Goal: Obtain resource: Obtain resource

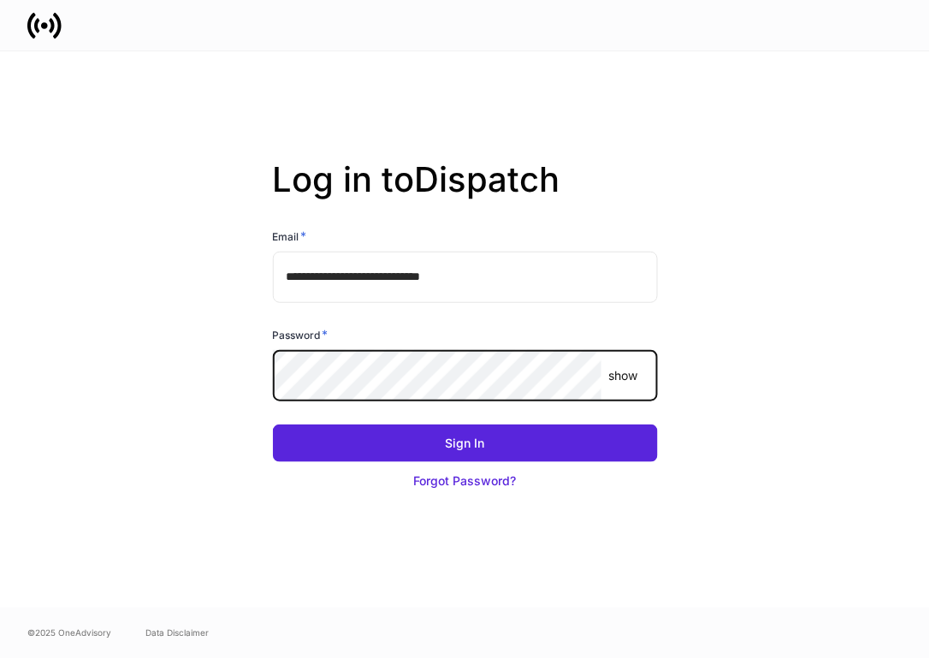
click at [273, 424] on button "Sign In" at bounding box center [465, 443] width 385 height 38
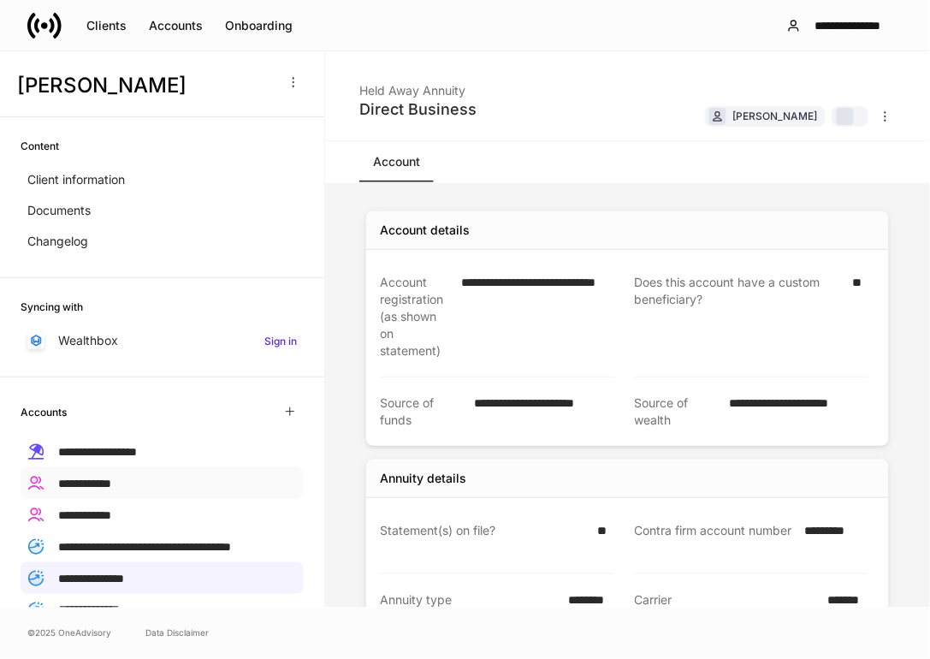
click at [111, 489] on p "**********" at bounding box center [84, 483] width 53 height 18
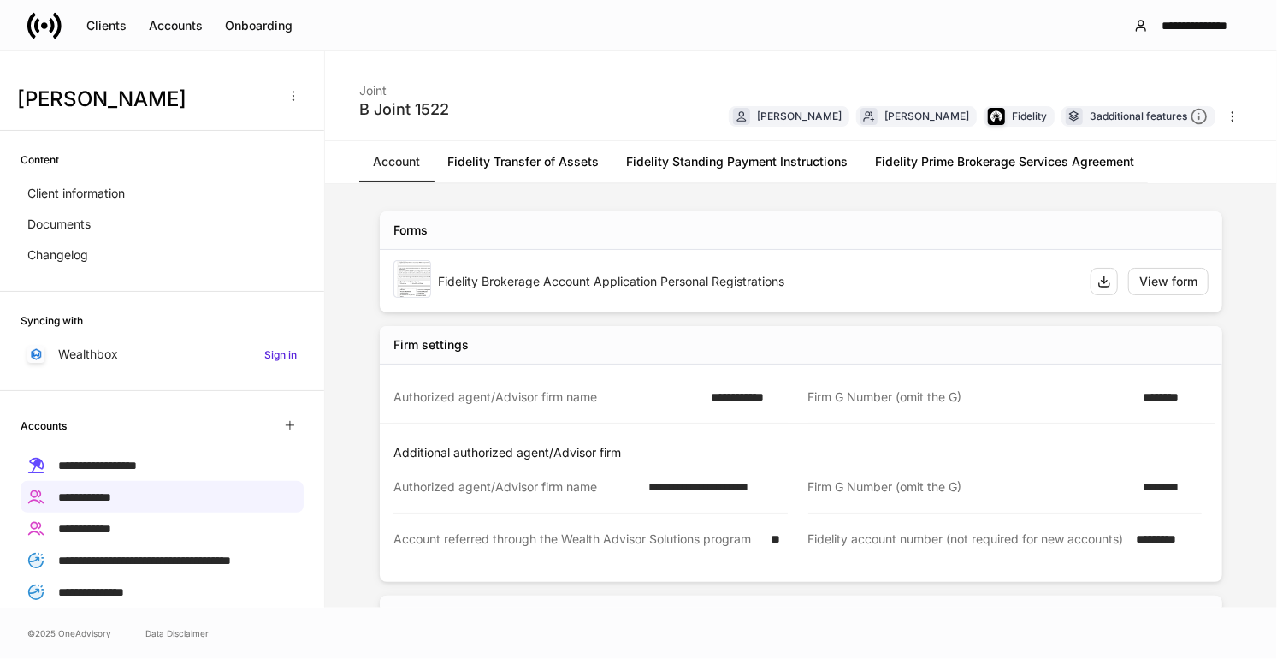
click at [486, 157] on link "Fidelity Transfer of Assets" at bounding box center [523, 161] width 179 height 41
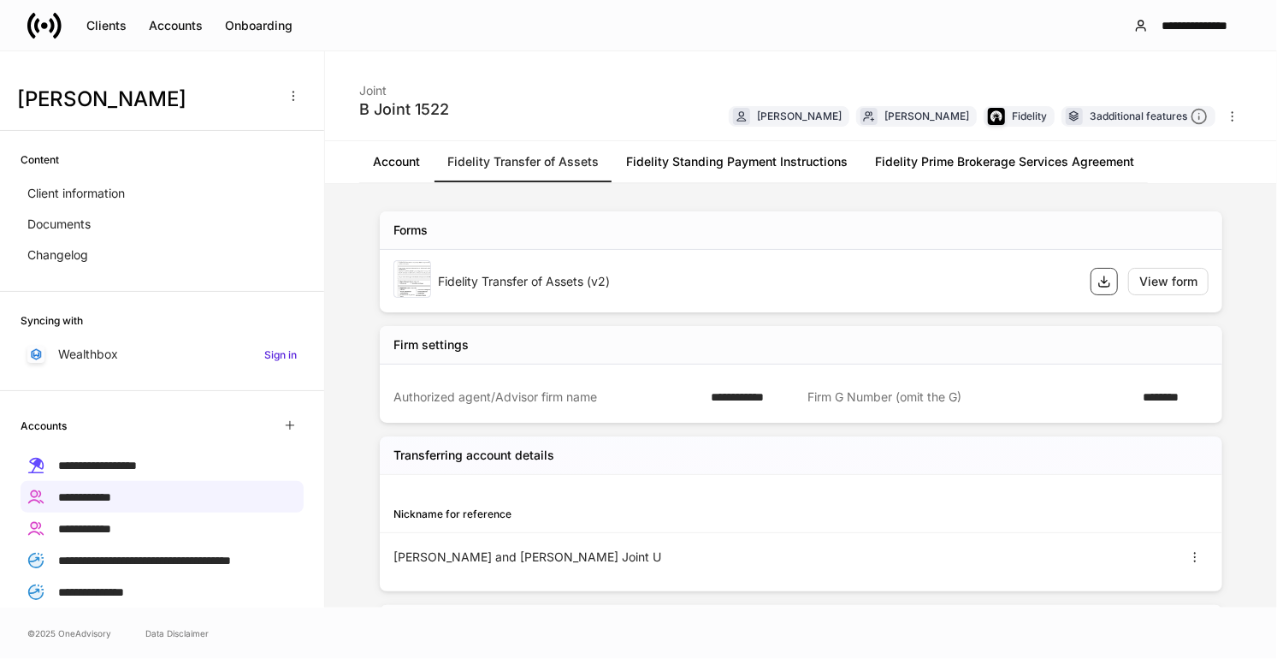
click at [929, 279] on icon "button" at bounding box center [1105, 282] width 14 height 14
click at [402, 163] on link "Account" at bounding box center [396, 161] width 74 height 41
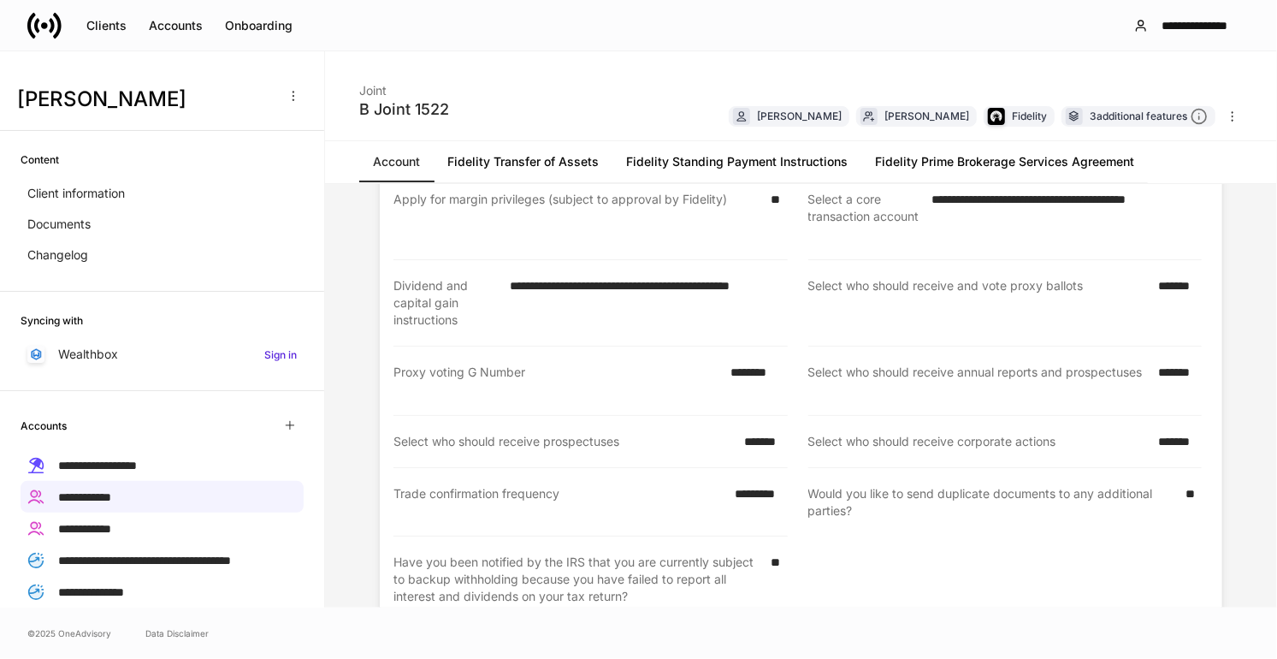
scroll to position [775, 0]
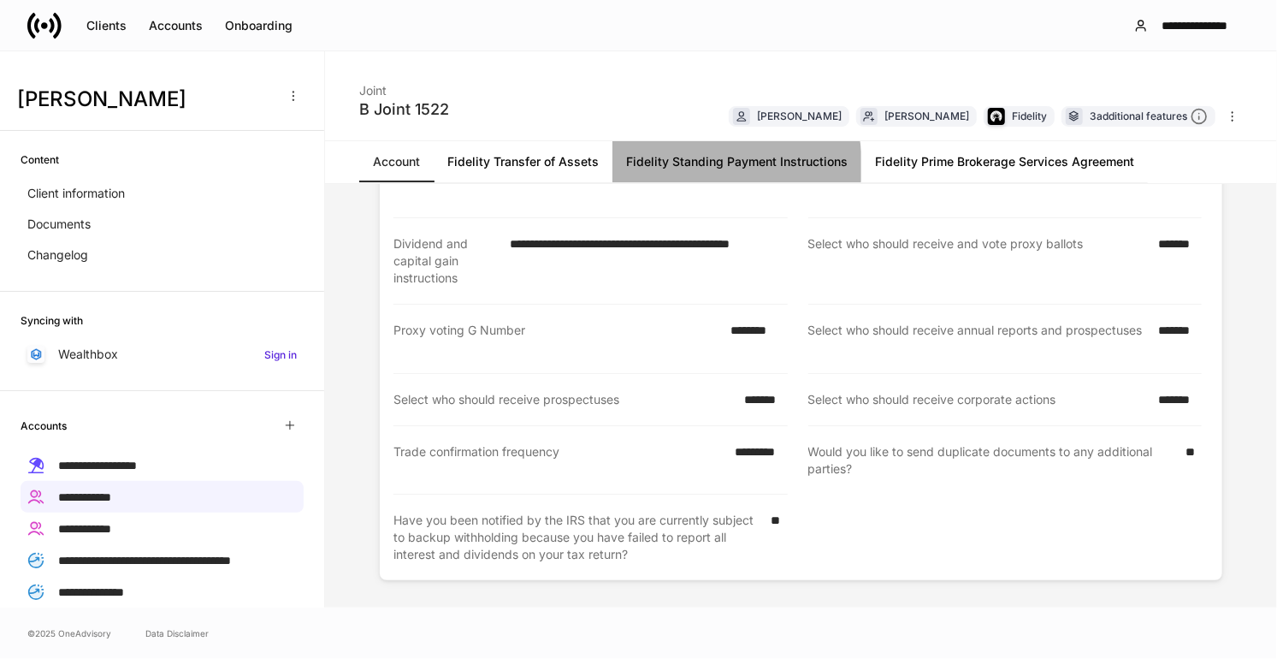
click at [702, 166] on link "Fidelity Standing Payment Instructions" at bounding box center [737, 161] width 249 height 41
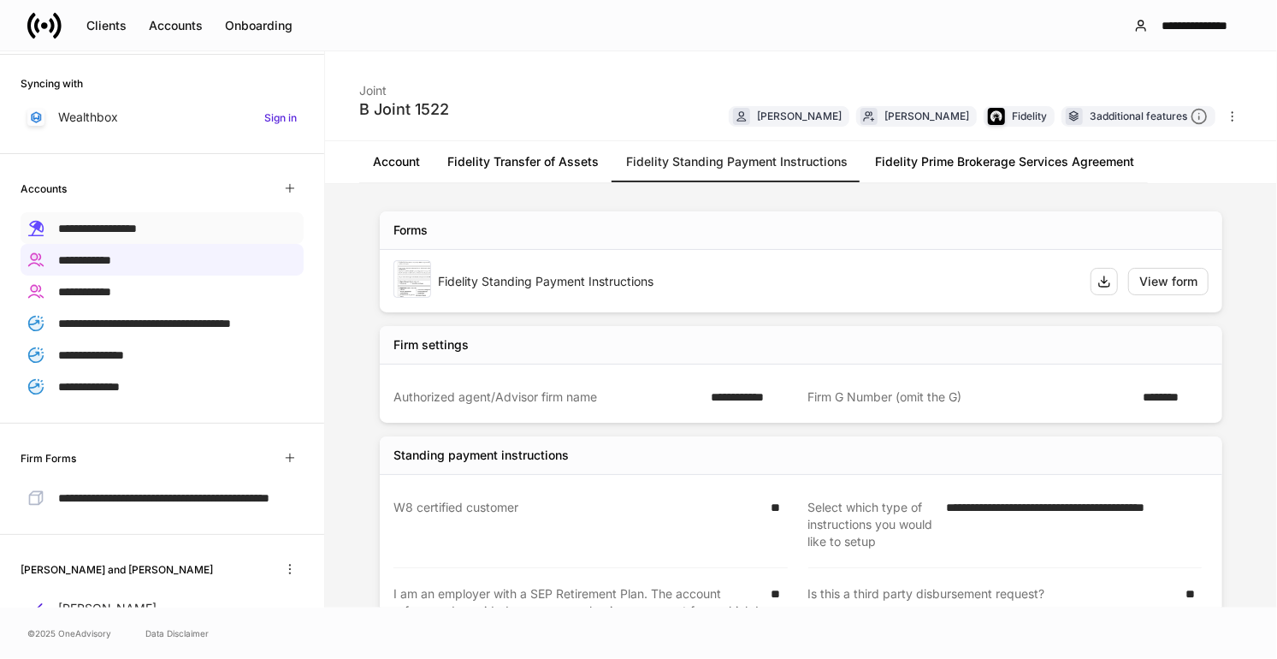
scroll to position [285, 0]
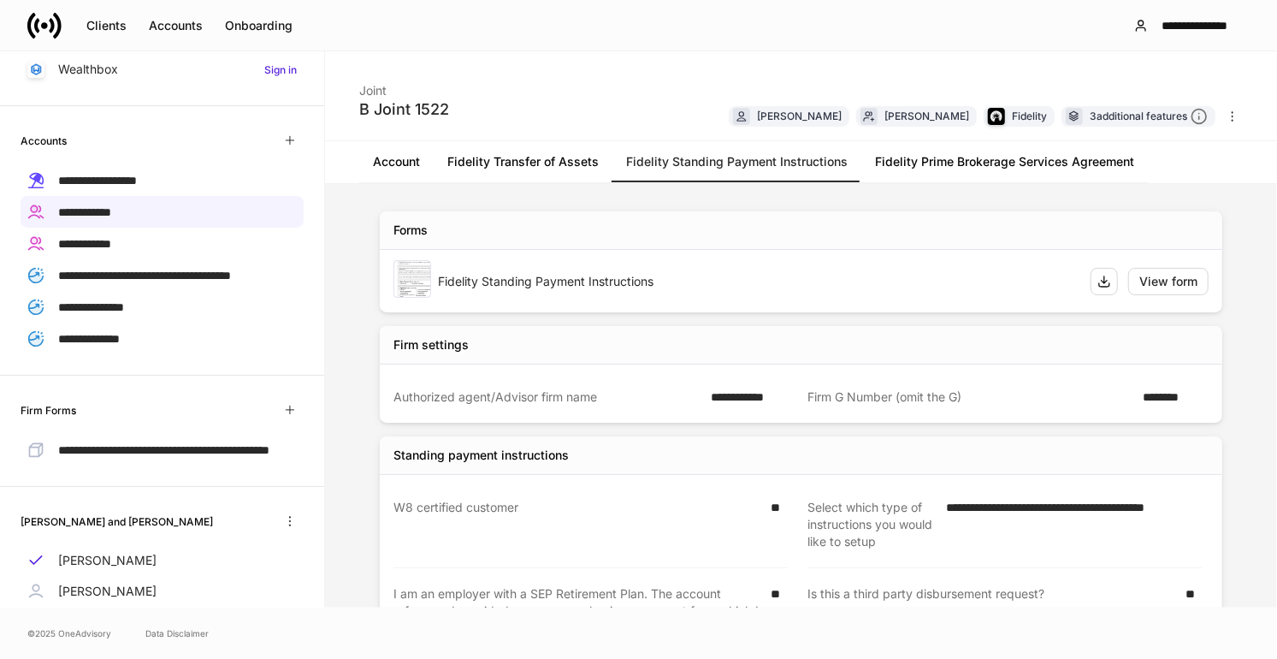
click at [397, 173] on link "Account" at bounding box center [396, 161] width 74 height 41
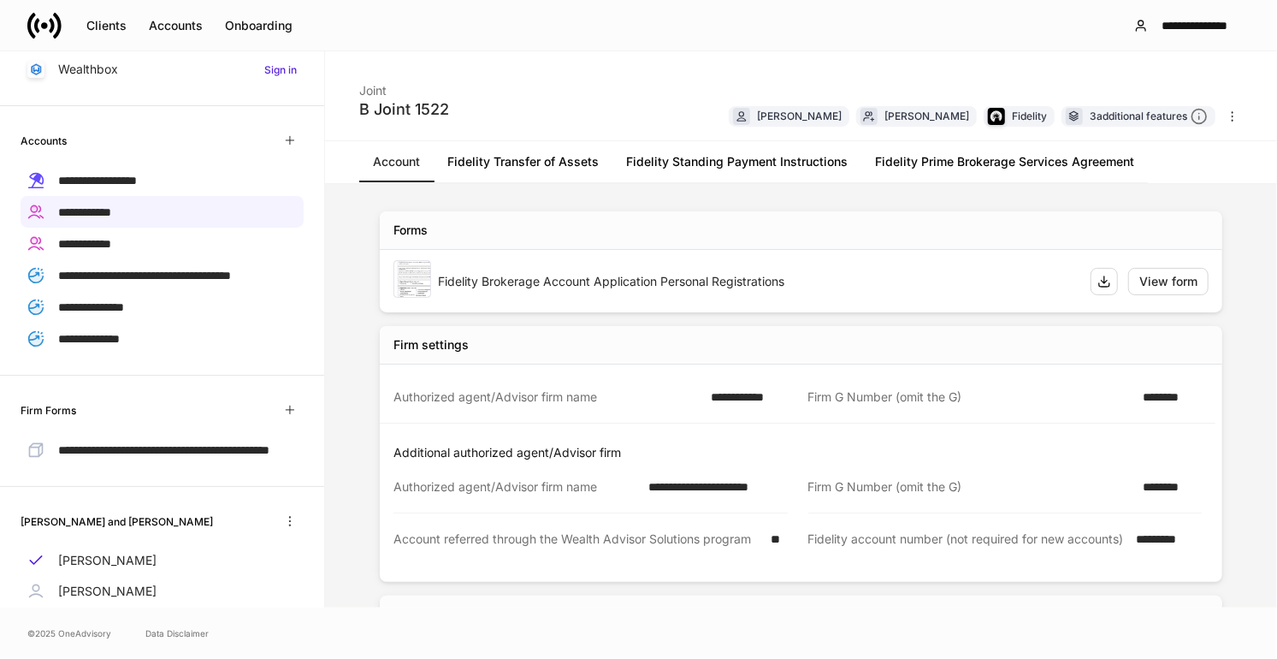
click at [929, 163] on link "Fidelity Prime Brokerage Services Agreement" at bounding box center [1004, 161] width 287 height 41
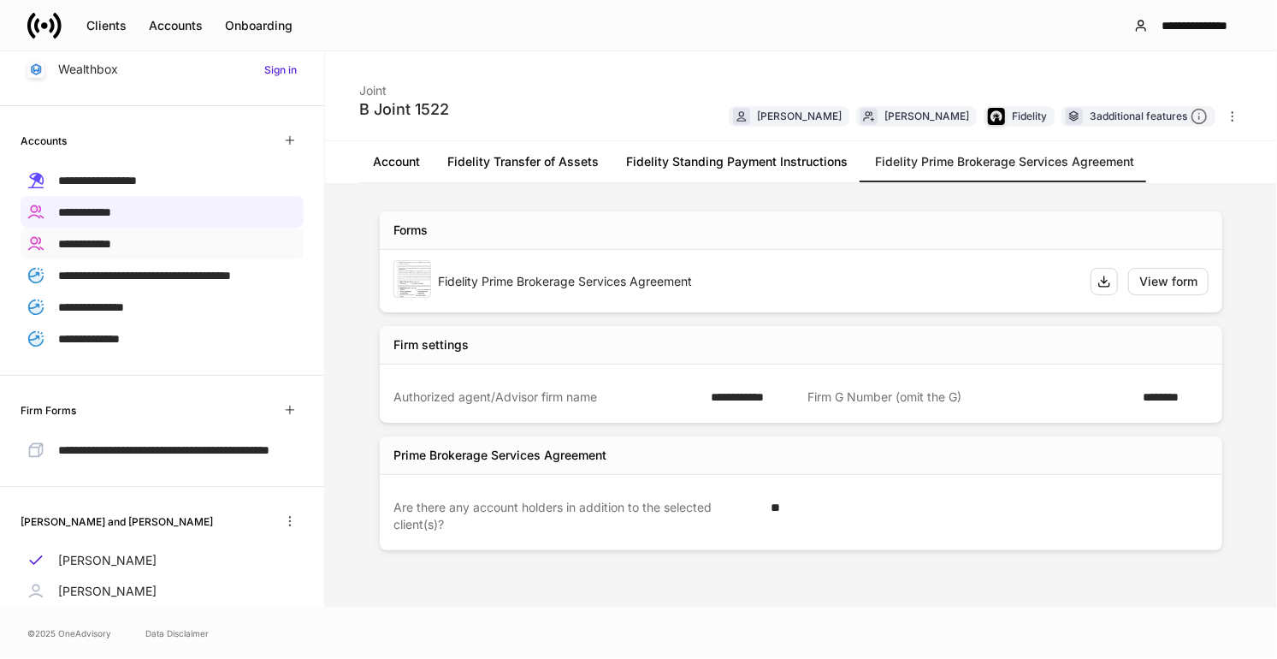
click at [92, 234] on p "**********" at bounding box center [84, 243] width 53 height 18
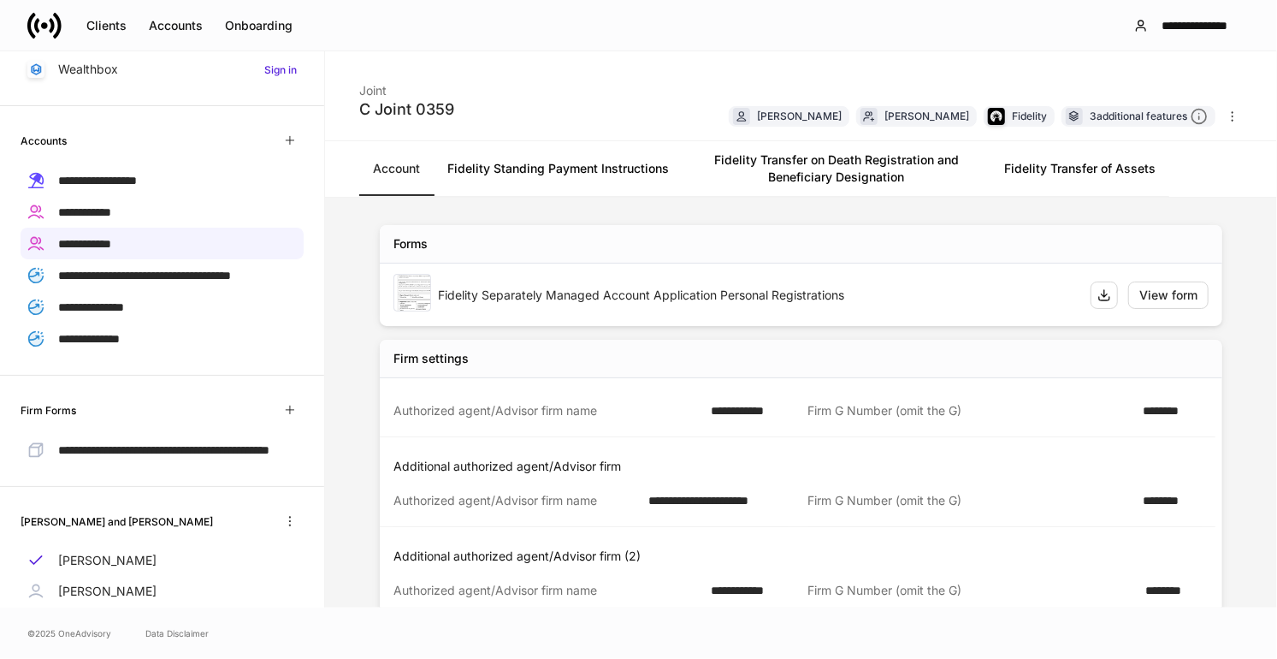
click at [929, 163] on link "Fidelity Transfer of Assets" at bounding box center [1080, 168] width 179 height 55
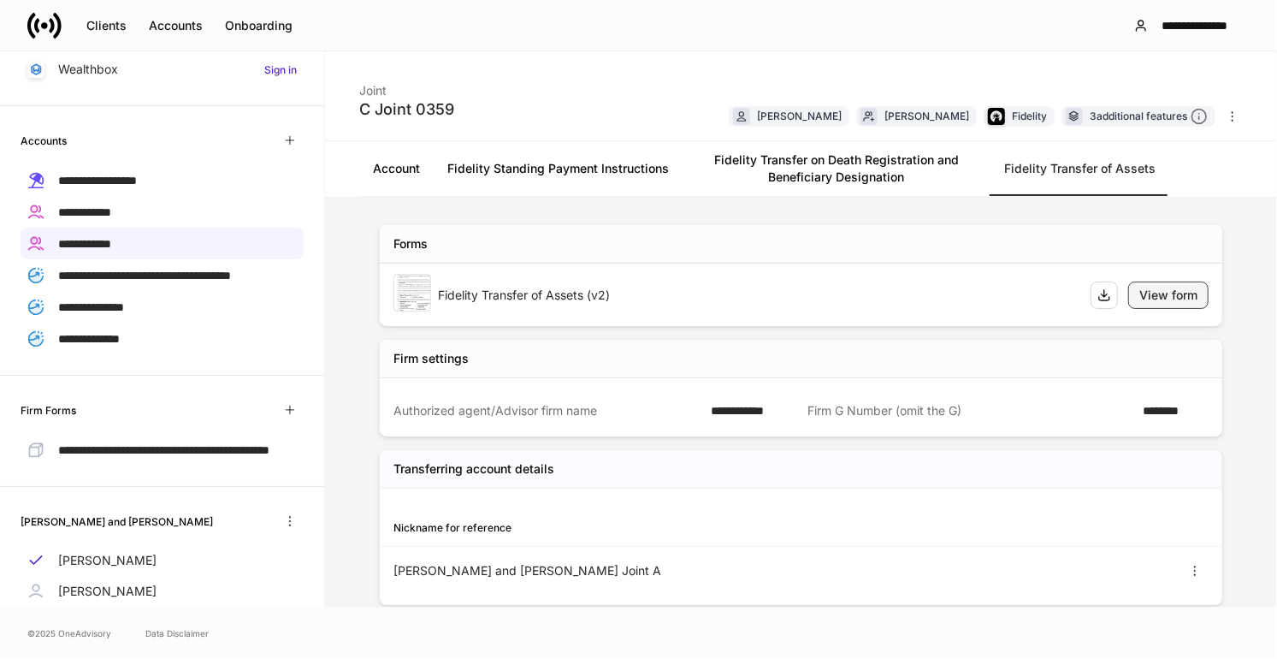
click at [929, 293] on div "View form" at bounding box center [1168, 295] width 58 height 17
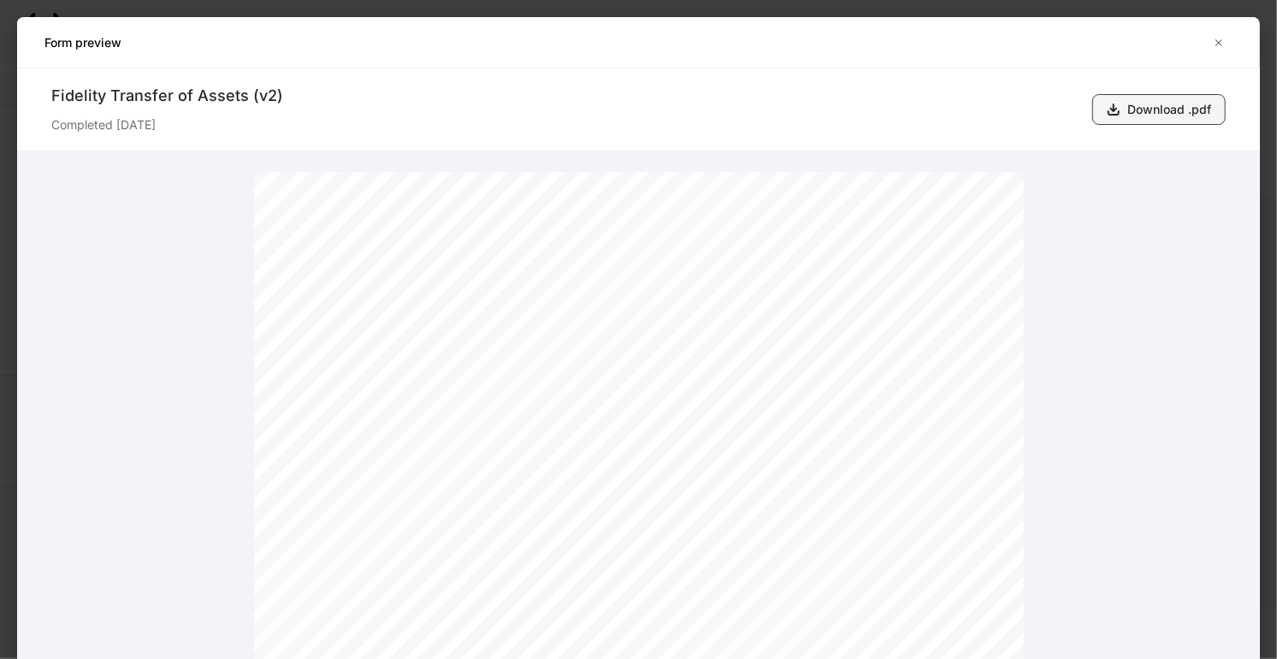
click at [929, 106] on div "Download .pdf" at bounding box center [1170, 109] width 84 height 17
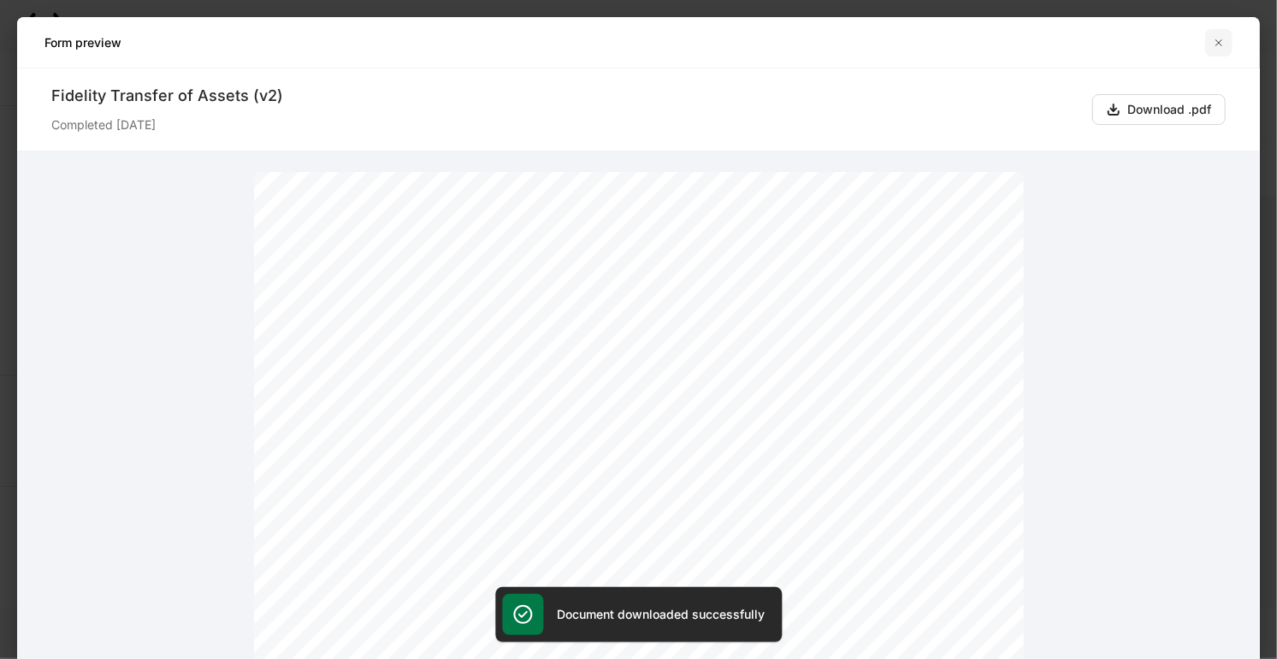
click at [929, 41] on icon "button" at bounding box center [1219, 43] width 14 height 14
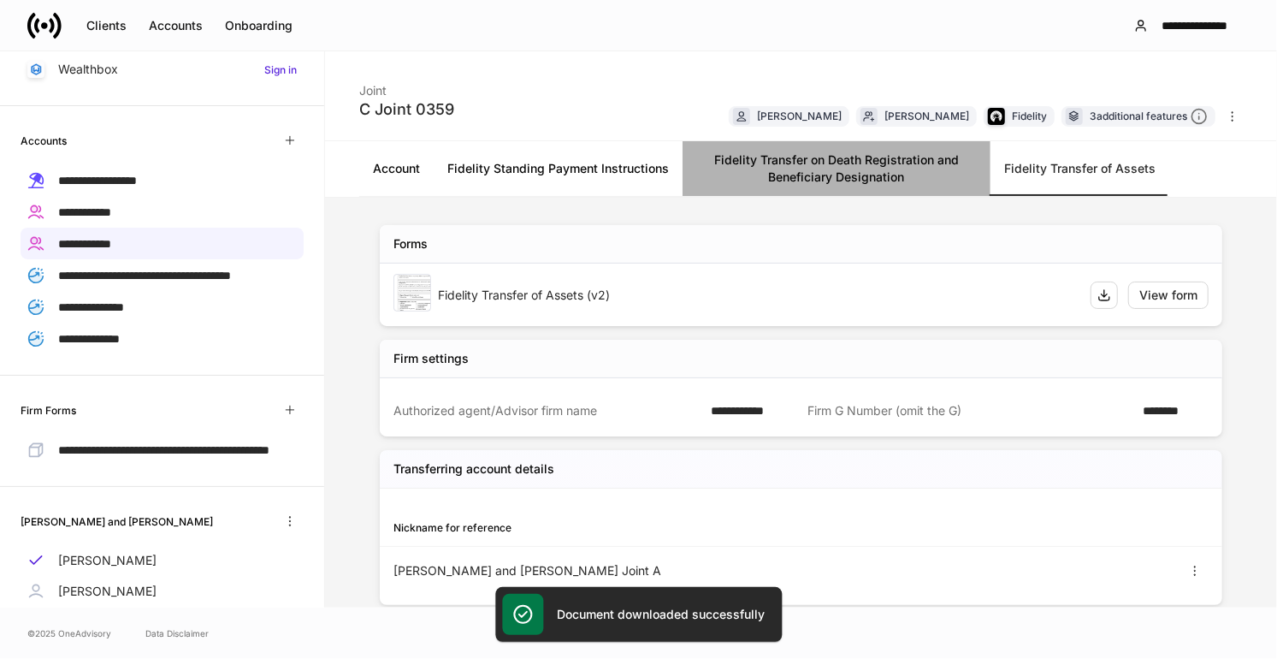
click at [817, 174] on link "Fidelity Transfer on Death Registration and Beneficiary Designation" at bounding box center [837, 168] width 308 height 55
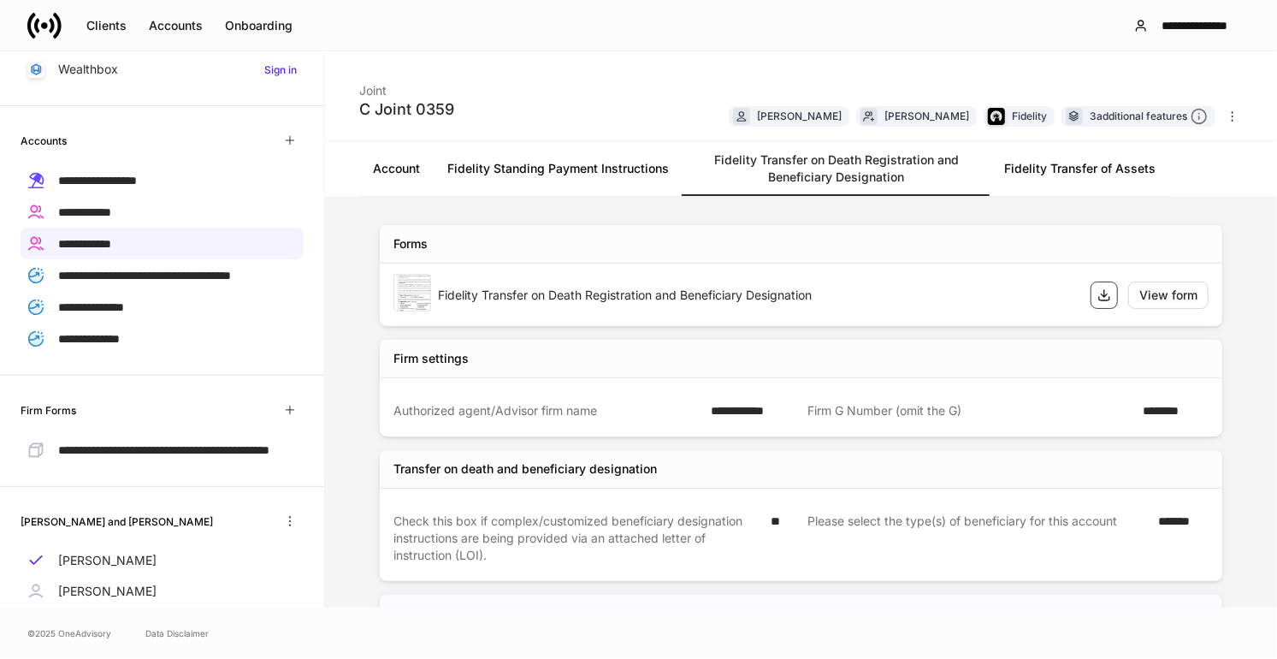
click at [929, 298] on icon "button" at bounding box center [1104, 295] width 10 height 10
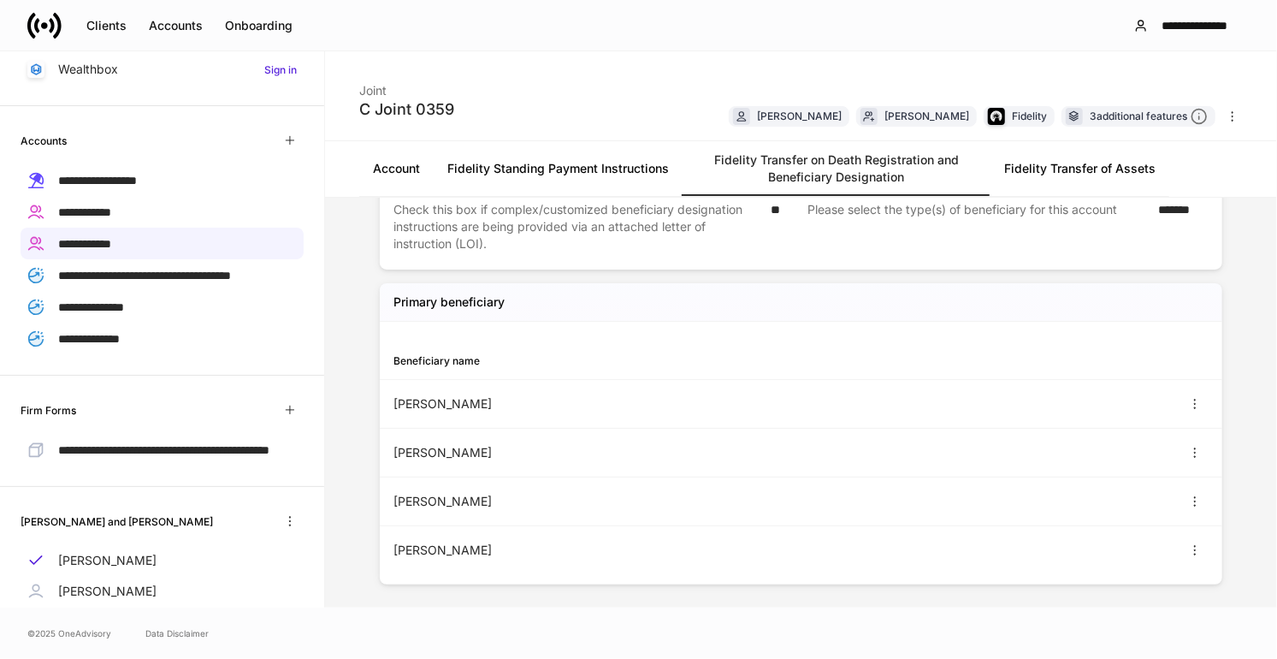
scroll to position [317, 0]
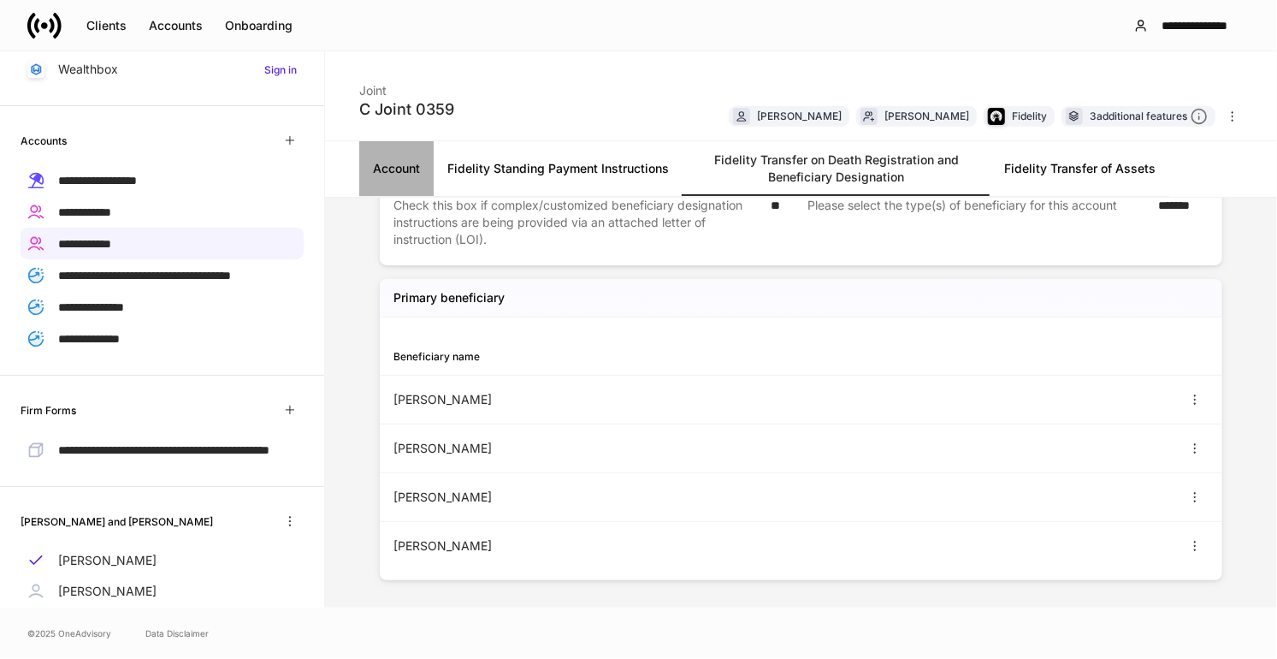
click at [402, 168] on link "Account" at bounding box center [396, 168] width 74 height 55
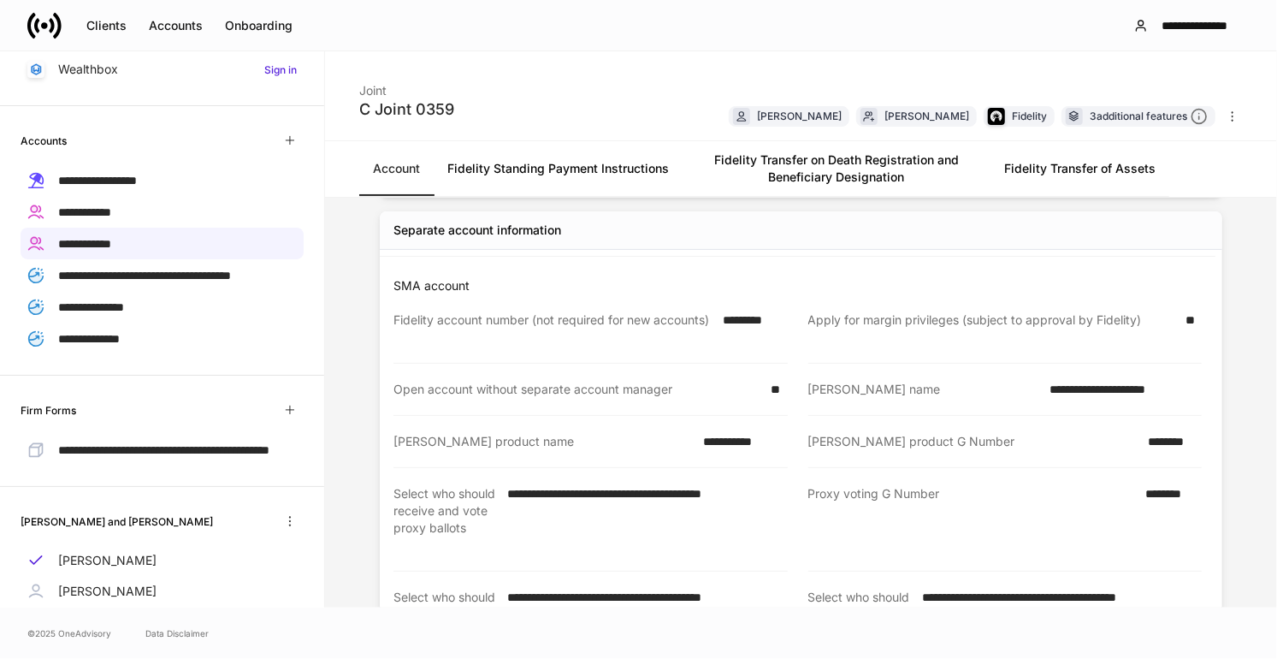
scroll to position [475, 0]
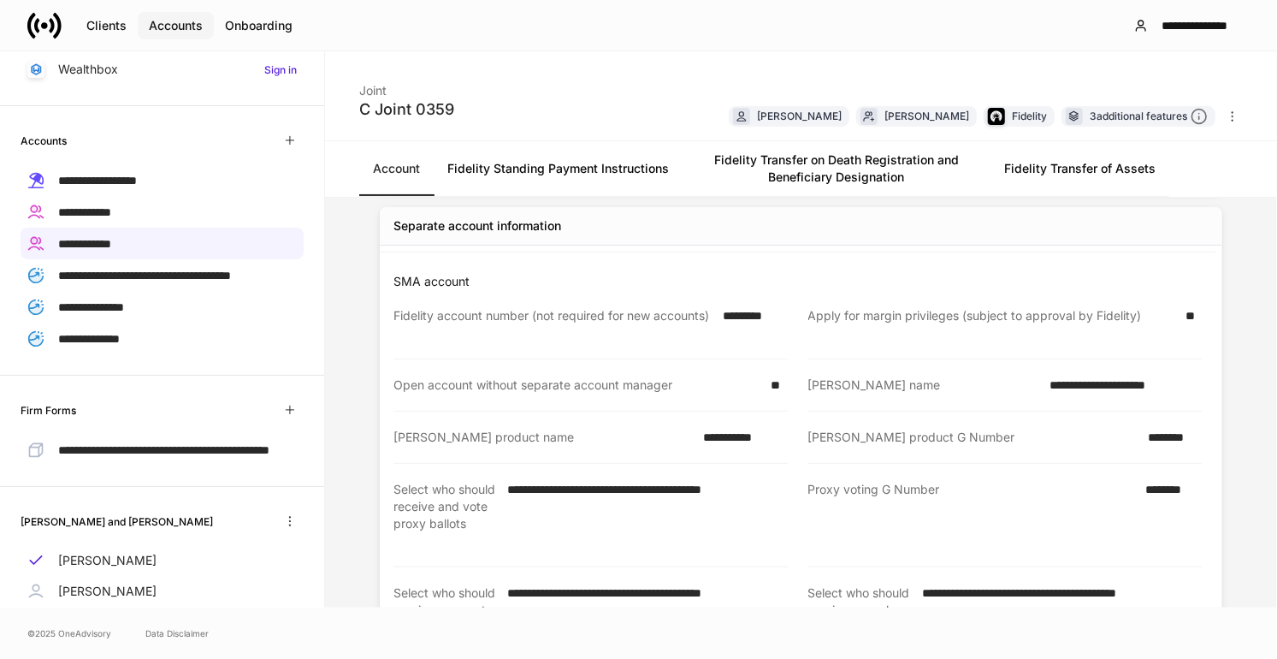
click at [159, 30] on div "Accounts" at bounding box center [176, 25] width 54 height 17
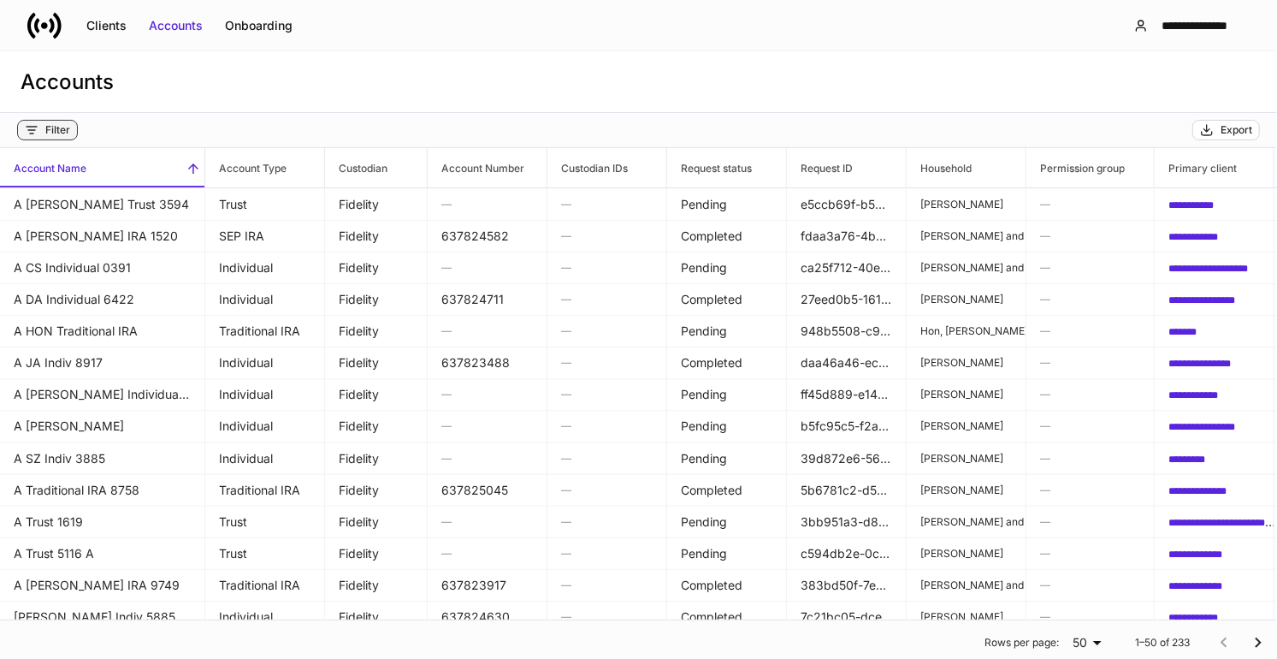
click at [57, 130] on div "Filter" at bounding box center [57, 130] width 25 height 14
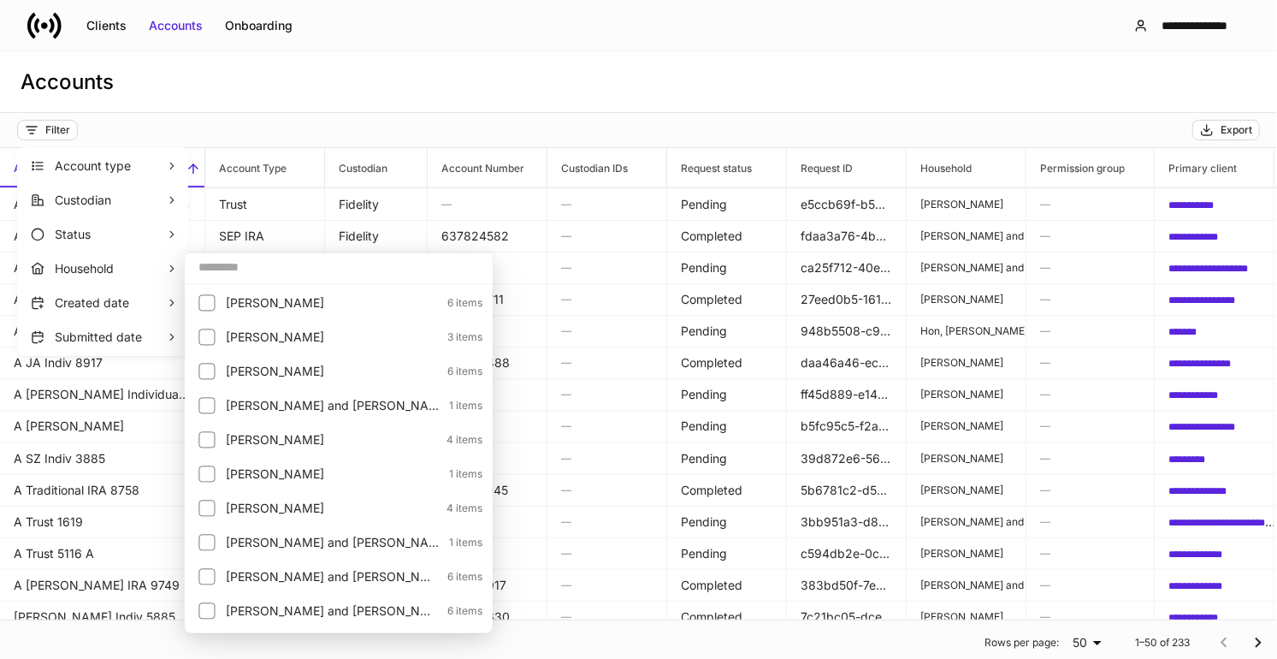
click at [224, 266] on input "text" at bounding box center [339, 267] width 308 height 31
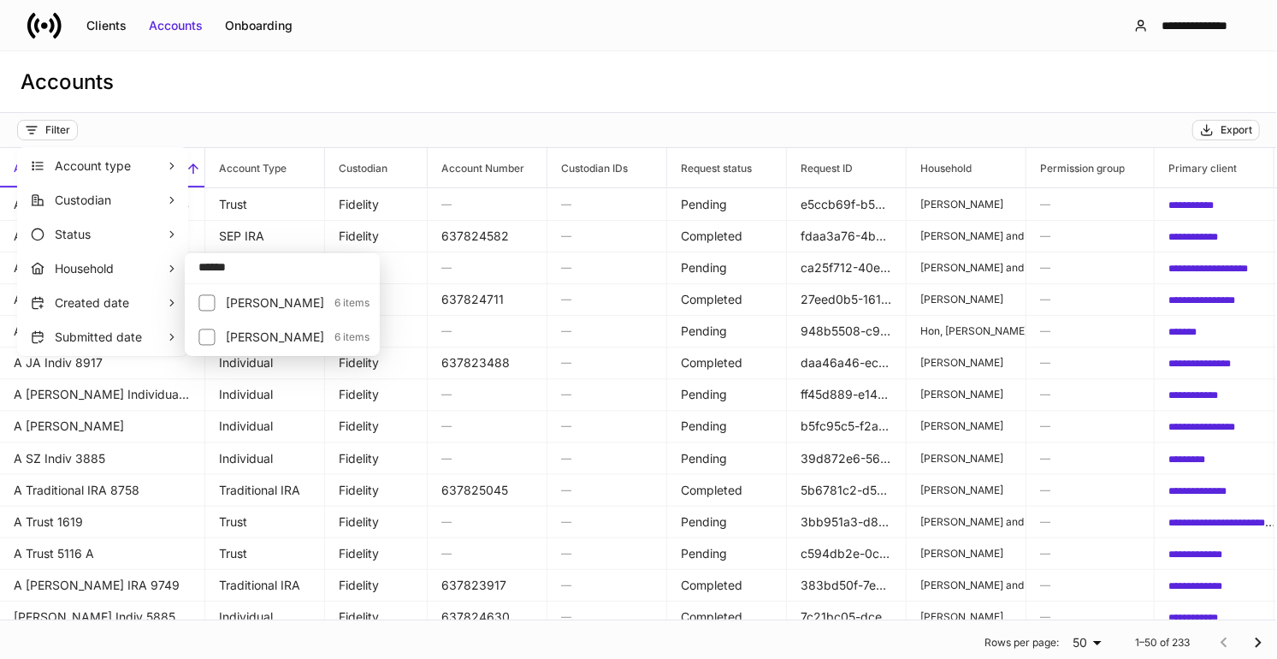
type input "******"
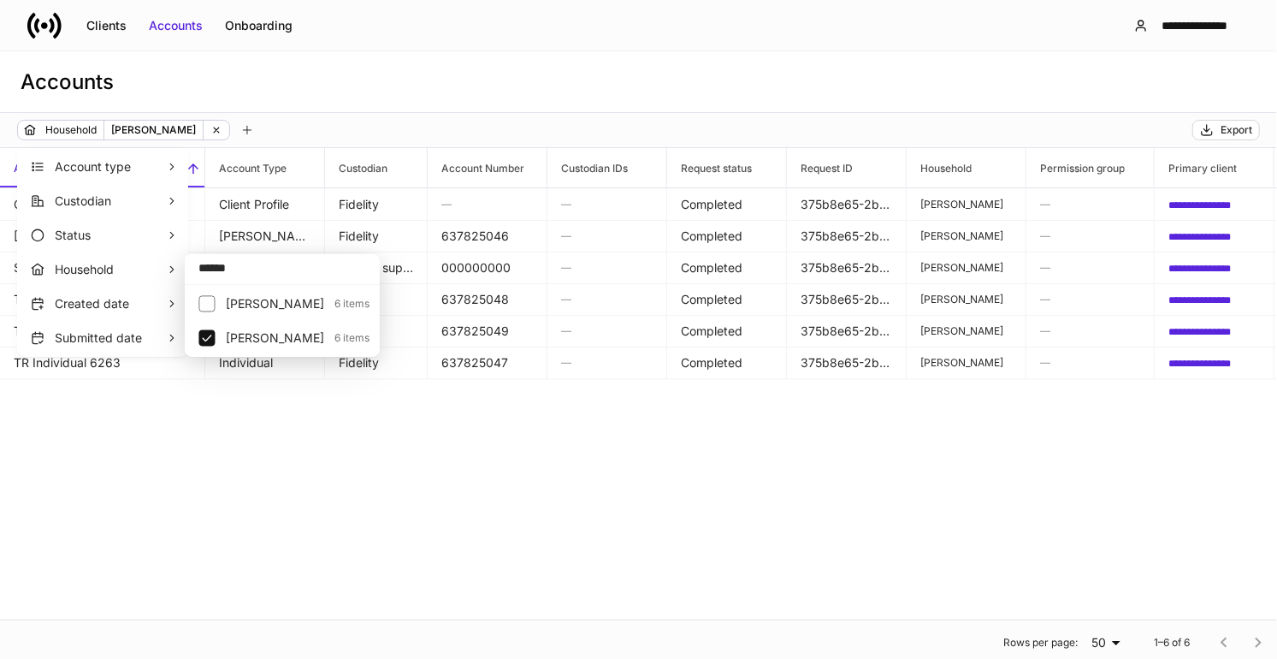
click at [241, 439] on div at bounding box center [638, 329] width 1277 height 659
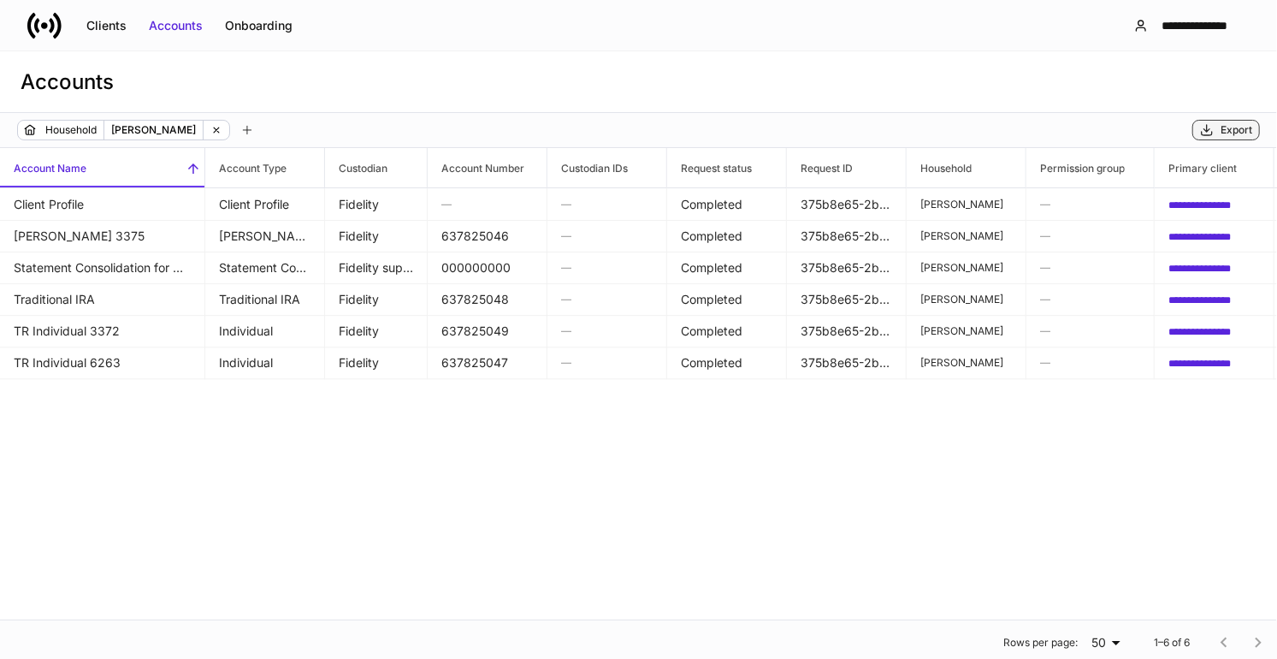
click at [929, 133] on div "Export" at bounding box center [1237, 130] width 32 height 14
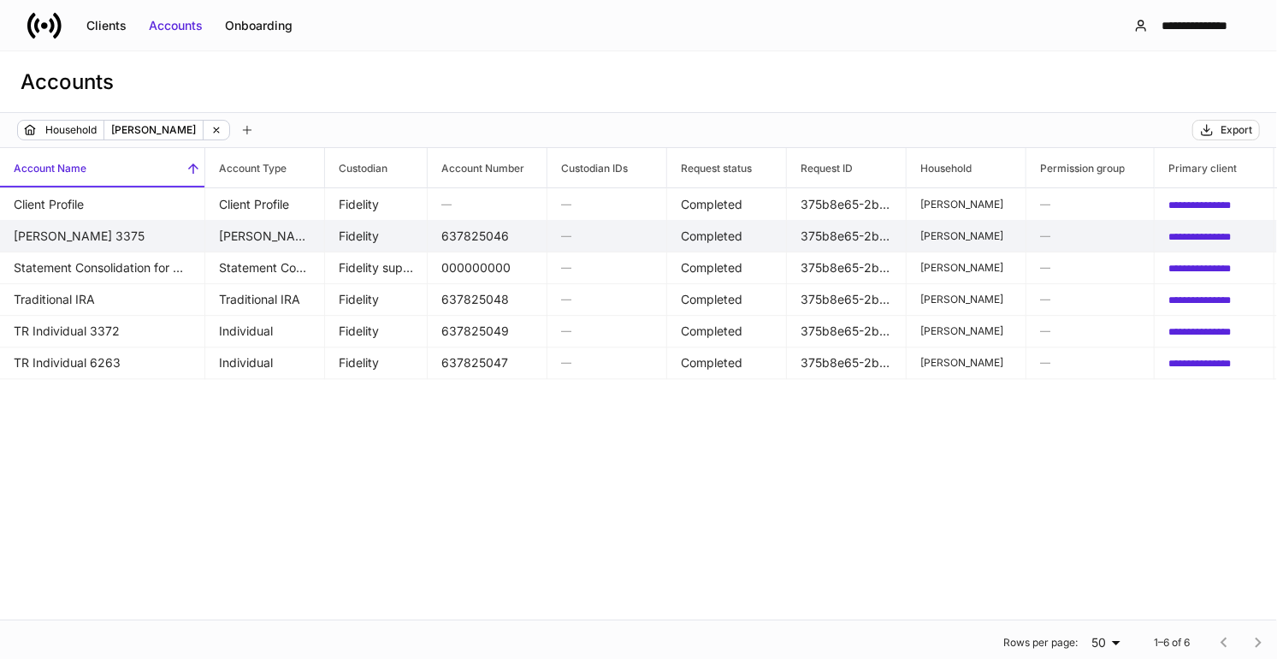
click at [39, 234] on td "Roth IRA 3375" at bounding box center [102, 236] width 205 height 33
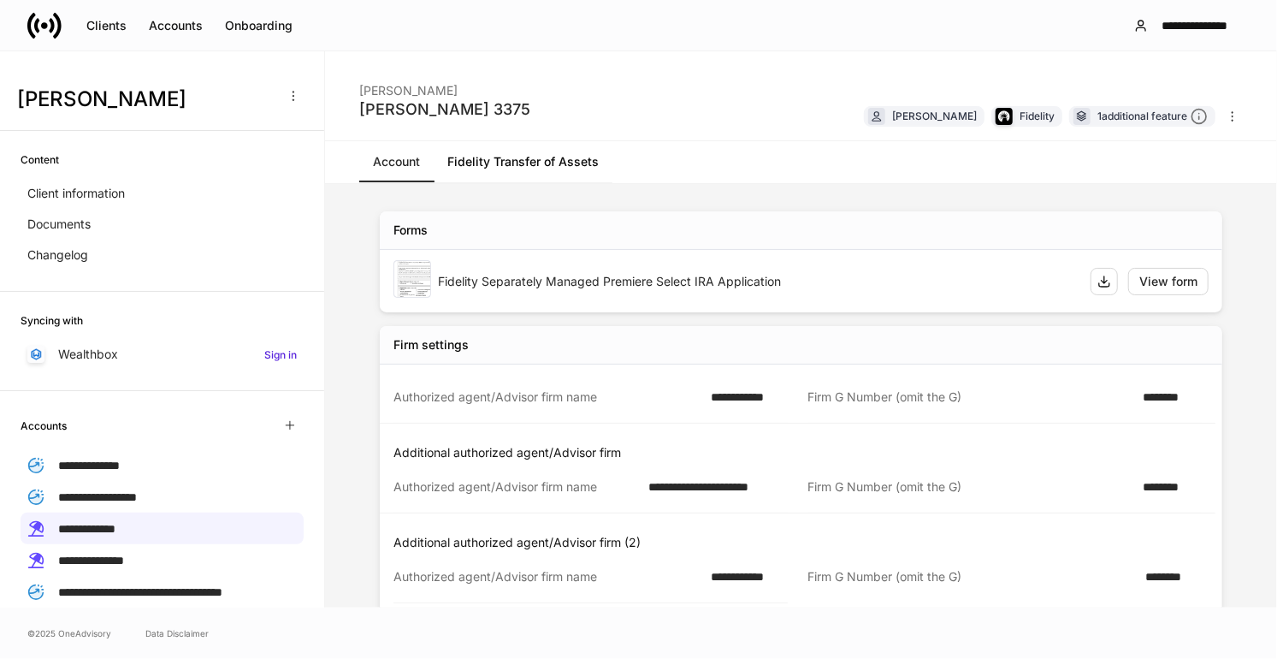
click at [494, 163] on link "Fidelity Transfer of Assets" at bounding box center [523, 161] width 179 height 41
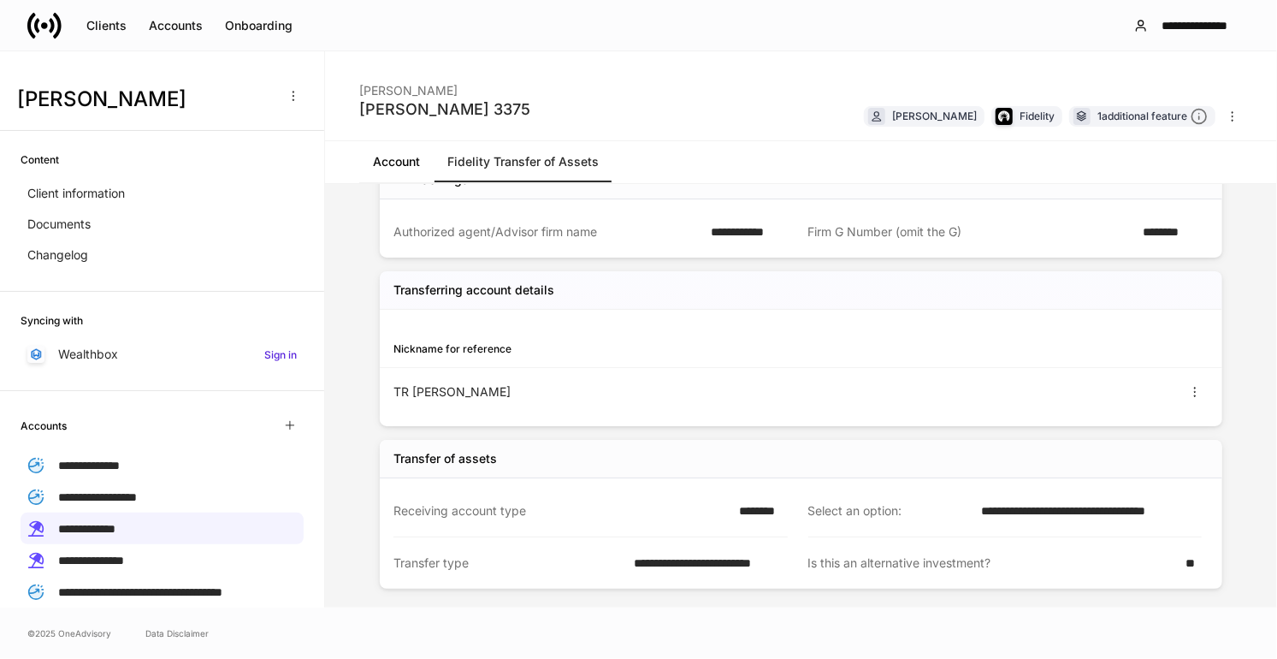
scroll to position [175, 0]
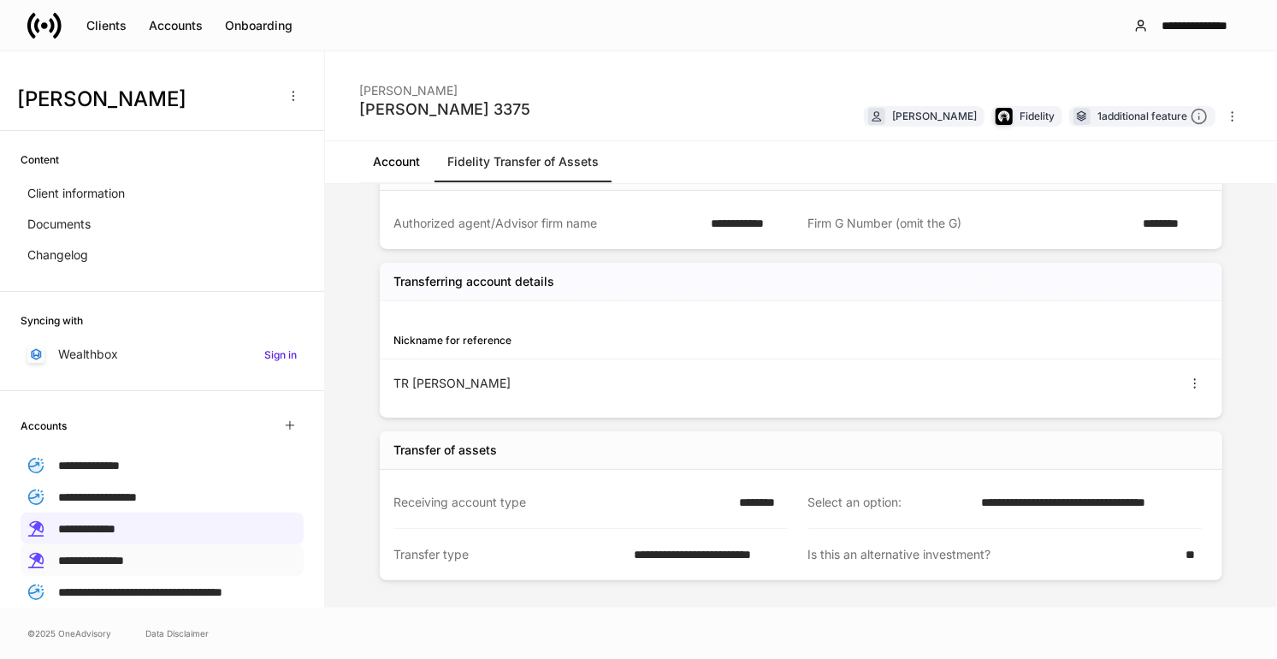
click at [124, 554] on span "**********" at bounding box center [91, 560] width 66 height 12
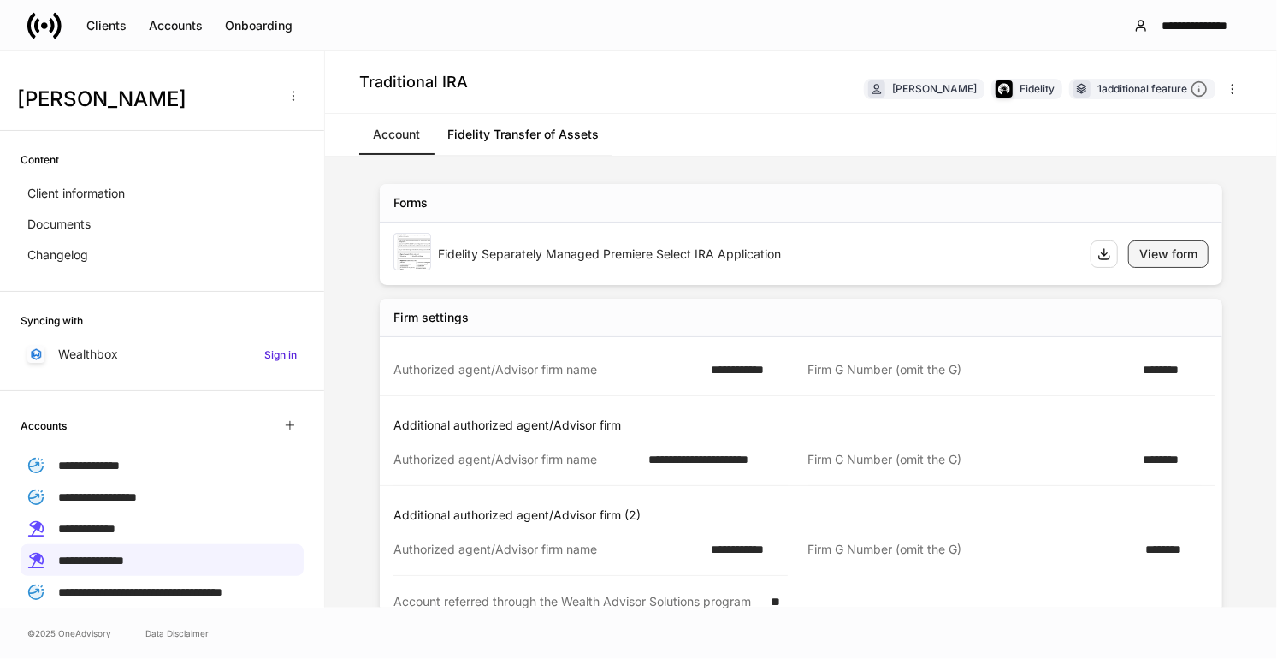
click at [929, 254] on div "View form" at bounding box center [1168, 254] width 58 height 17
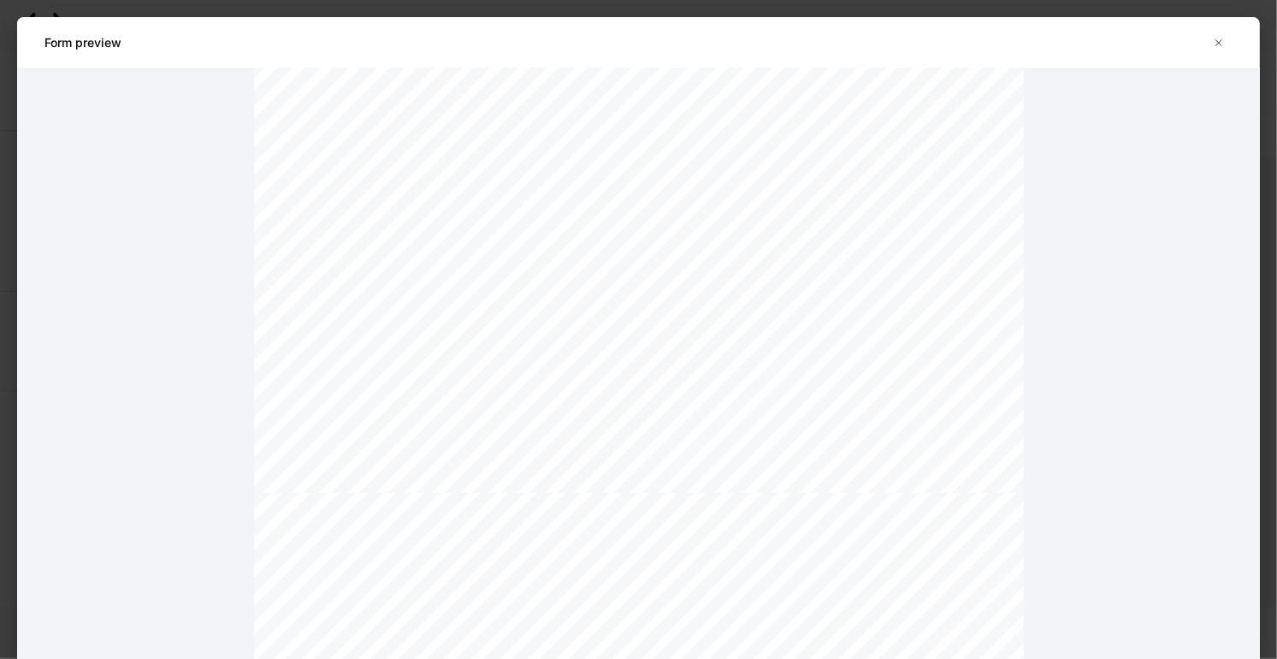
scroll to position [6653, 0]
